Goal: Register for event/course

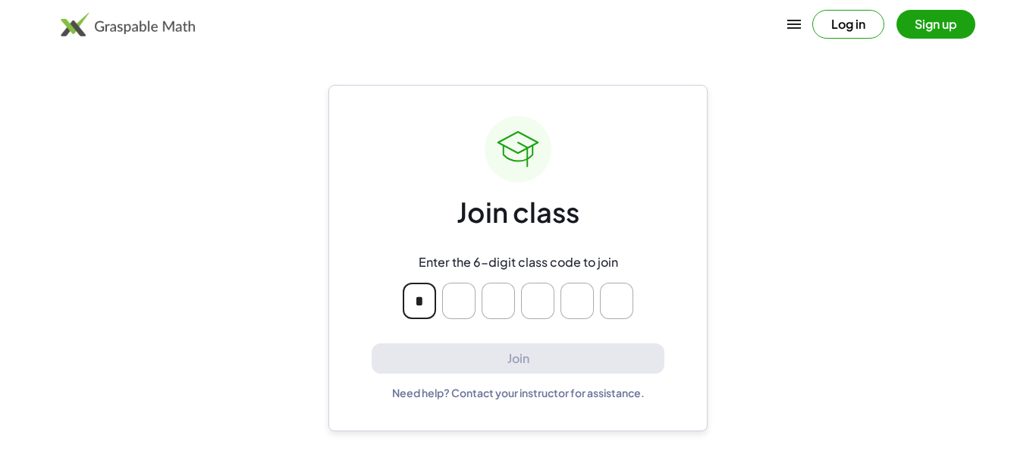
type input "*"
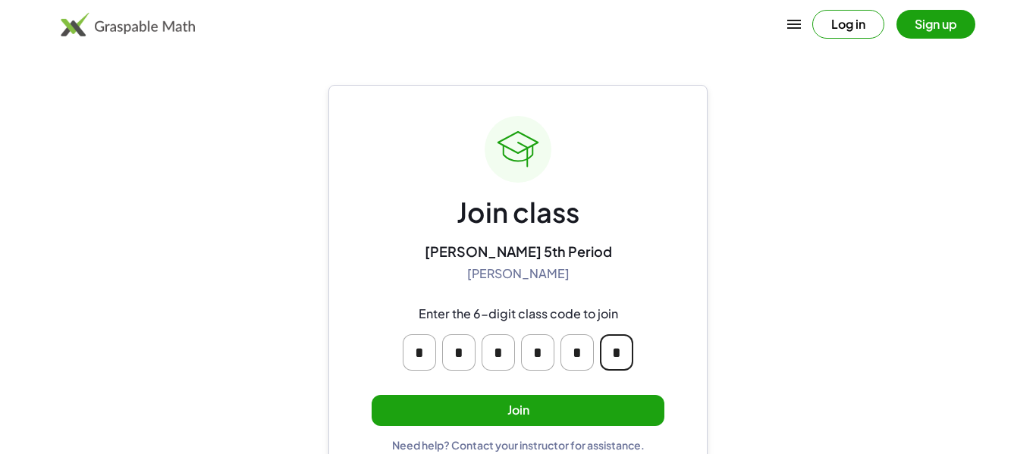
type input "*"
click at [447, 412] on button "Join" at bounding box center [517, 410] width 293 height 31
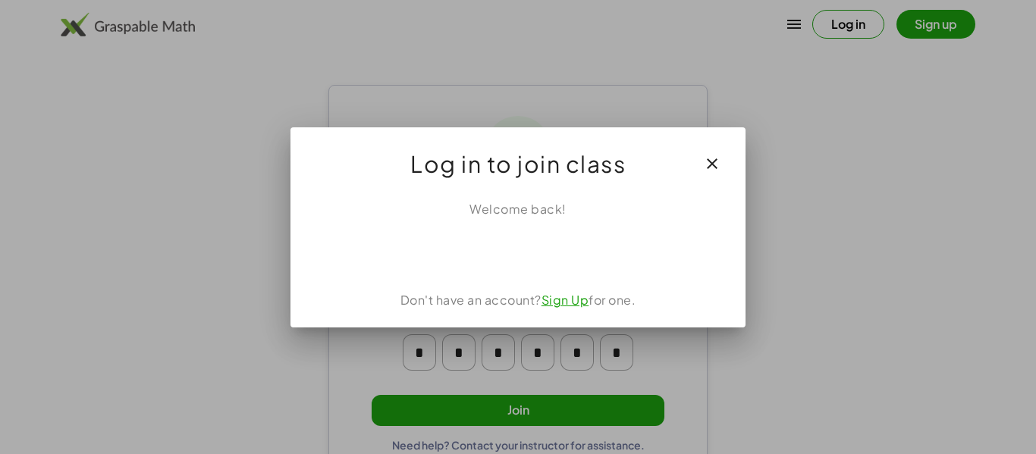
click at [716, 155] on icon "button" at bounding box center [712, 164] width 18 height 18
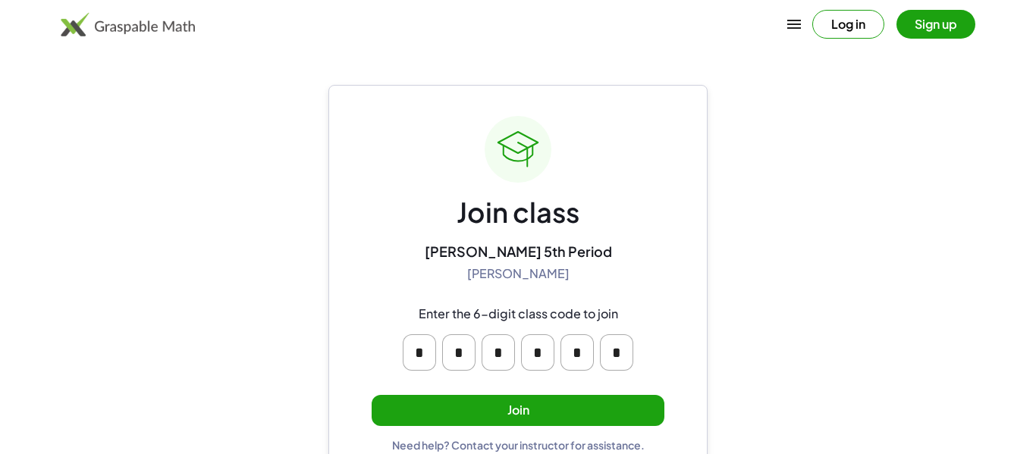
scroll to position [29, 0]
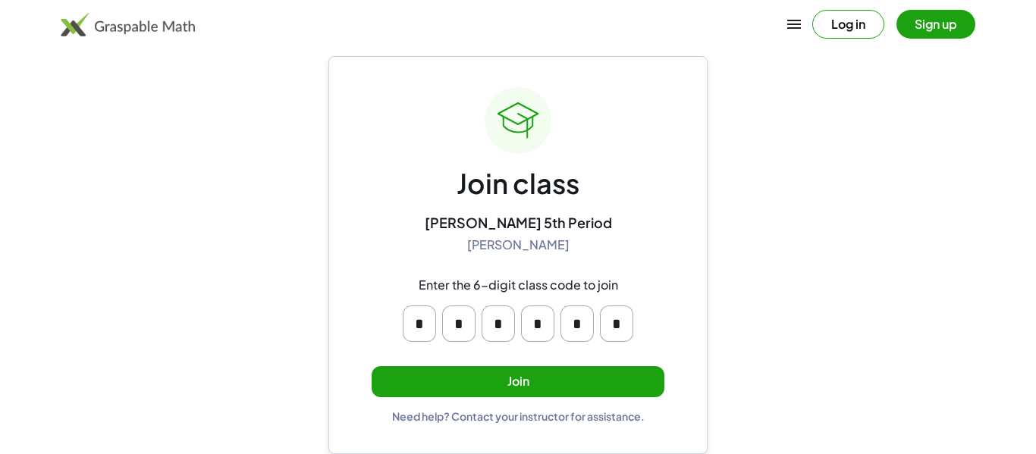
click at [565, 389] on button "Join" at bounding box center [517, 381] width 293 height 31
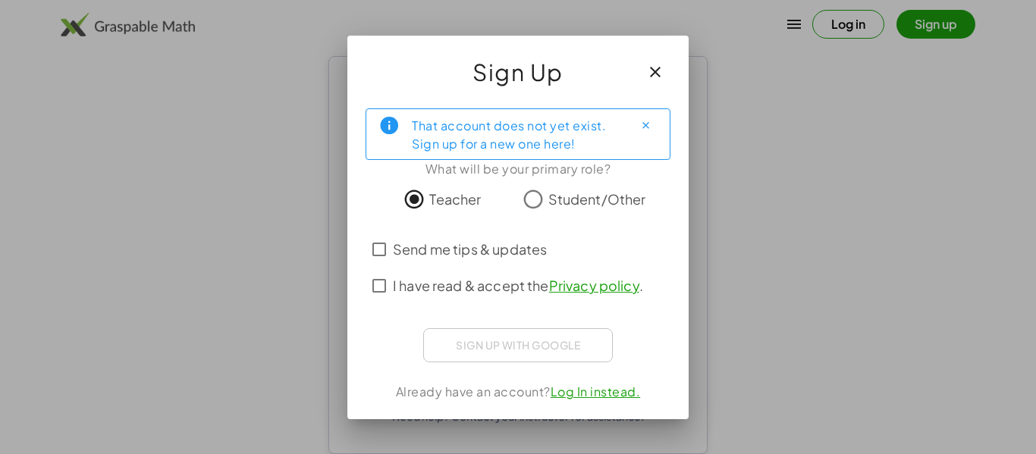
click at [464, 255] on span "Send me tips & updates" at bounding box center [470, 249] width 154 height 20
click at [449, 280] on span "I have read & accept the Privacy policy ." at bounding box center [518, 285] width 250 height 20
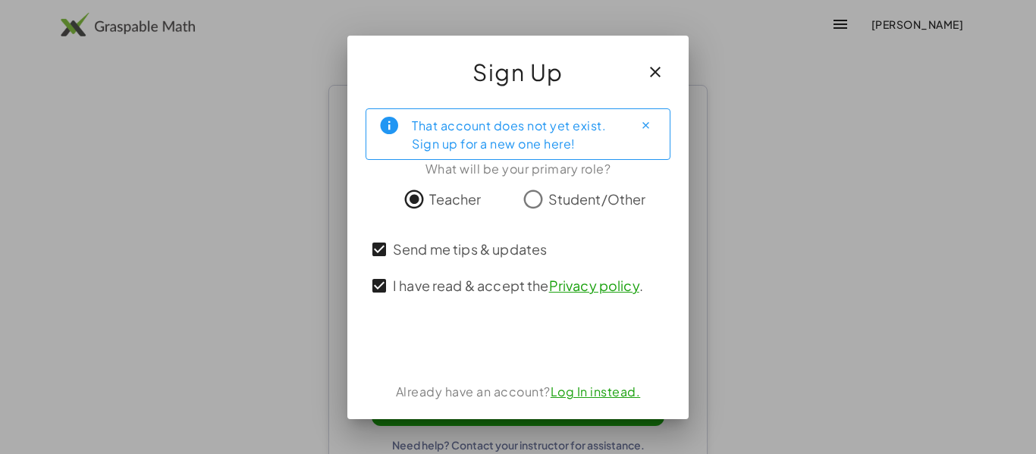
scroll to position [29, 0]
